Goal: Task Accomplishment & Management: Manage account settings

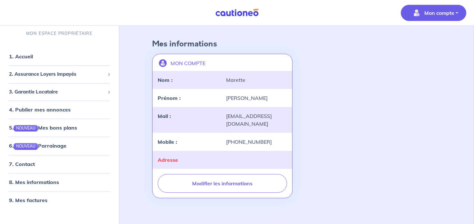
scroll to position [23, 0]
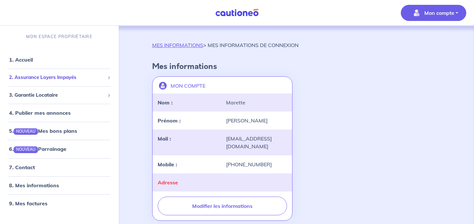
click at [52, 78] on span "2. Assurance Loyers Impayés" at bounding box center [57, 77] width 96 height 7
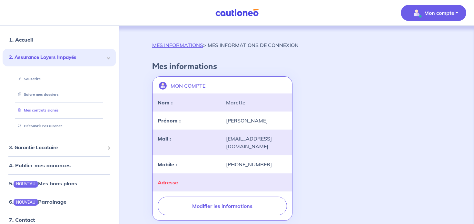
scroll to position [27, 0]
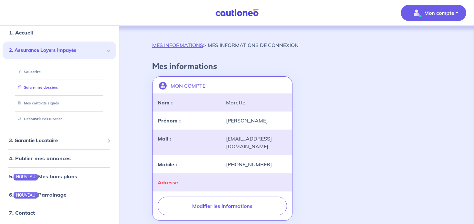
click at [36, 87] on link "Suivre mes dossiers" at bounding box center [36, 87] width 43 height 5
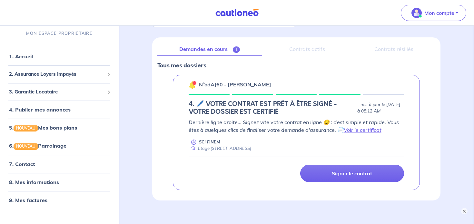
scroll to position [69, 0]
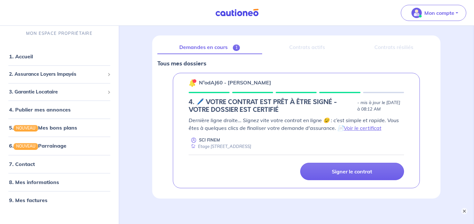
click at [314, 48] on div "Contrats actifs" at bounding box center [307, 48] width 80 height 14
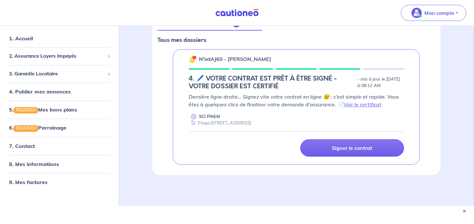
click at [199, 78] on h5 "4. 🖊️ VOTRE CONTRAT EST PRÊT À ÊTRE SIGNÉ - VOTRE DOSSIER EST CERTIFIÉ" at bounding box center [272, 82] width 166 height 15
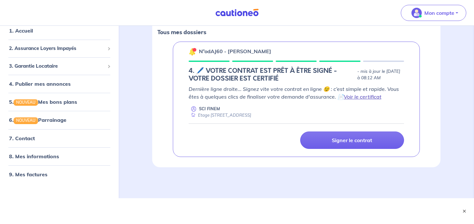
click at [362, 95] on link "Voir le certificat" at bounding box center [363, 97] width 38 height 6
click at [30, 140] on link "7. Contact" at bounding box center [21, 138] width 25 height 6
click at [36, 154] on link "8. Mes informations" at bounding box center [33, 156] width 48 height 6
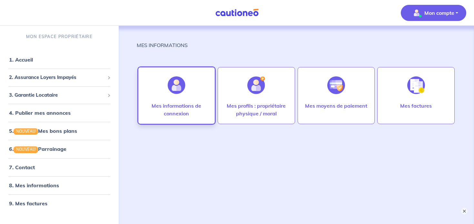
click at [185, 96] on div at bounding box center [176, 85] width 28 height 33
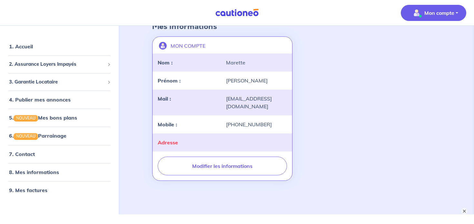
scroll to position [44, 0]
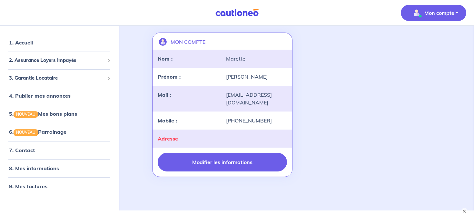
click at [205, 160] on button "Modifier les informations" at bounding box center [222, 162] width 129 height 19
select select "FR"
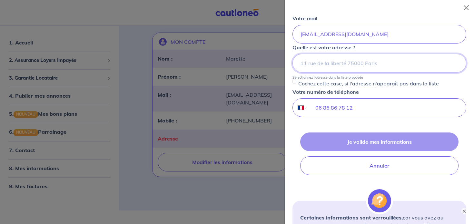
scroll to position [123, 0]
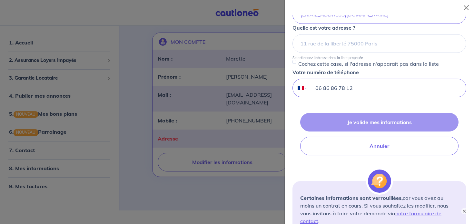
click at [344, 89] on input "06 86 86 78 12" at bounding box center [387, 88] width 158 height 18
type input "06 86 86 76 12"
click at [405, 123] on div "Je valide mes informations Annuler" at bounding box center [379, 134] width 174 height 43
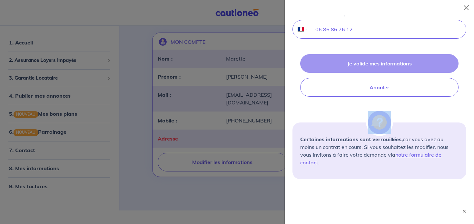
scroll to position [187, 0]
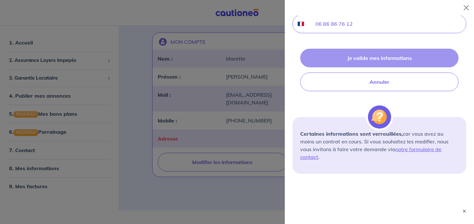
click at [416, 102] on form "Je modifie mes informations Votre nom [PERSON_NAME] prénom [PERSON_NAME] Votre …" at bounding box center [379, 1] width 174 height 346
click at [150, 142] on div at bounding box center [237, 112] width 474 height 224
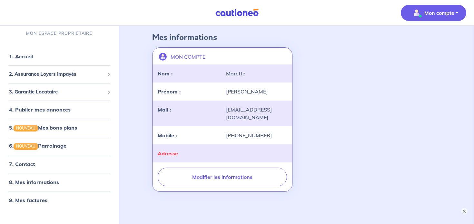
scroll to position [48, 0]
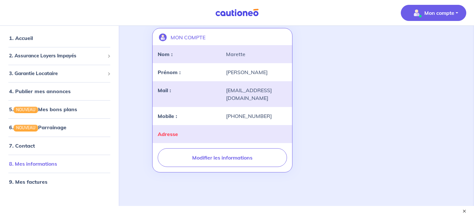
click at [24, 161] on link "8. Mes informations" at bounding box center [33, 164] width 48 height 6
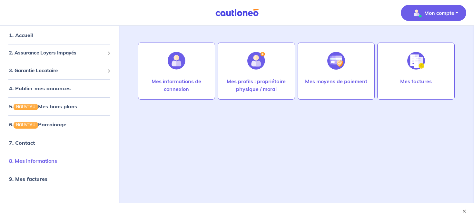
click at [30, 162] on link "8. Mes informations" at bounding box center [33, 161] width 48 height 6
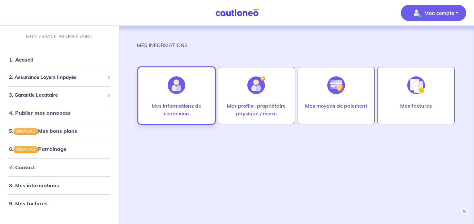
click at [162, 110] on p "Mes informations de connexion" at bounding box center [177, 109] width 64 height 15
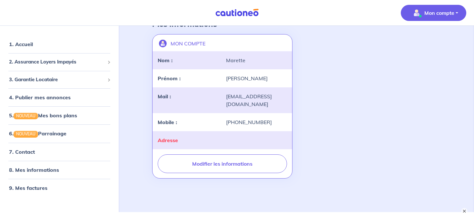
scroll to position [43, 0]
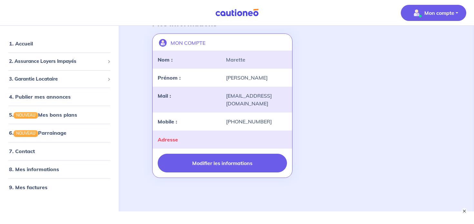
click at [241, 155] on button "Modifier les informations" at bounding box center [222, 163] width 129 height 19
select select "FR"
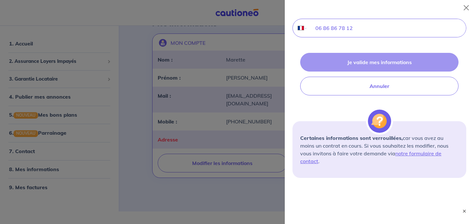
scroll to position [188, 0]
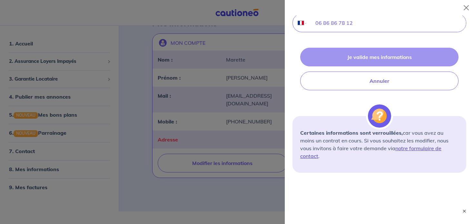
click at [413, 147] on link "notre formulaire de contact" at bounding box center [370, 152] width 141 height 14
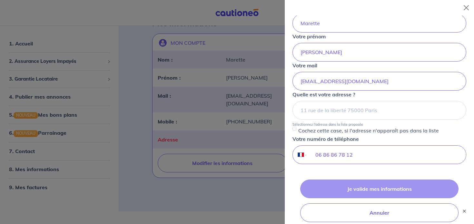
scroll to position [0, 0]
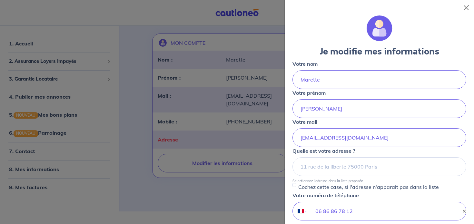
click at [27, 166] on div at bounding box center [237, 112] width 474 height 224
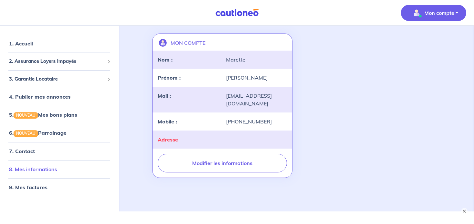
click at [39, 166] on link "8. Mes informations" at bounding box center [33, 169] width 48 height 6
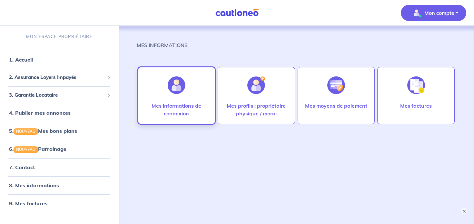
click at [188, 110] on p "Mes informations de connexion" at bounding box center [177, 109] width 64 height 15
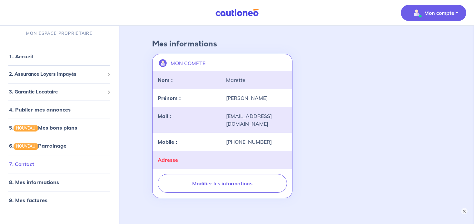
scroll to position [48, 0]
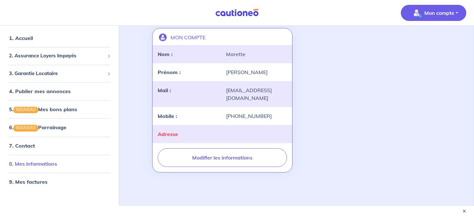
click at [48, 161] on link "8. Mes informations" at bounding box center [33, 164] width 48 height 6
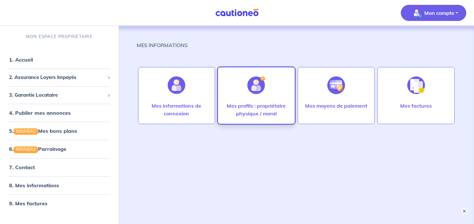
click at [270, 109] on p "Mes profils : propriétaire physique / moral" at bounding box center [256, 109] width 64 height 15
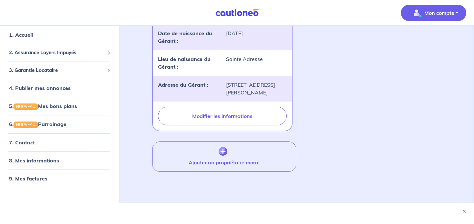
scroll to position [258, 0]
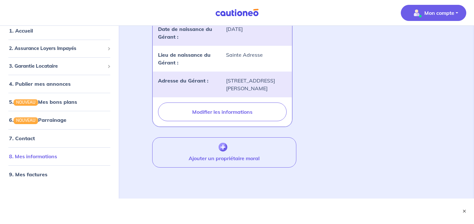
click at [41, 158] on link "8. Mes informations" at bounding box center [33, 156] width 48 height 6
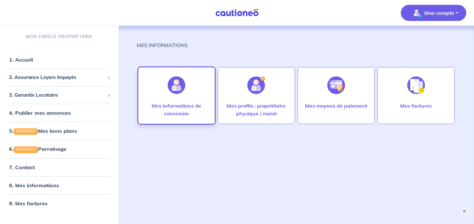
click at [163, 115] on p "Mes informations de connexion" at bounding box center [177, 109] width 64 height 15
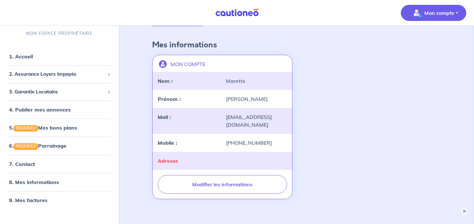
scroll to position [32, 0]
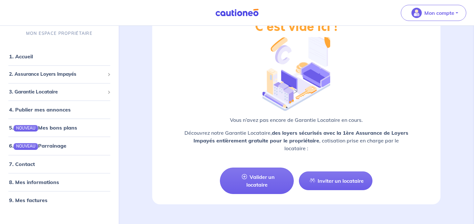
scroll to position [796, 0]
